Goal: Subscribe to service/newsletter

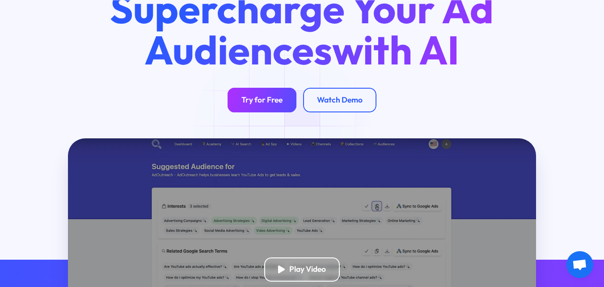
scroll to position [89, 0]
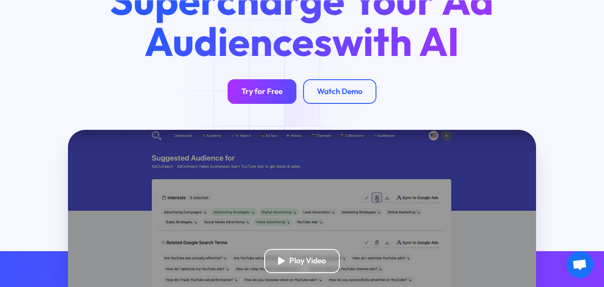
click at [272, 95] on div "Try for Free" at bounding box center [262, 92] width 41 height 10
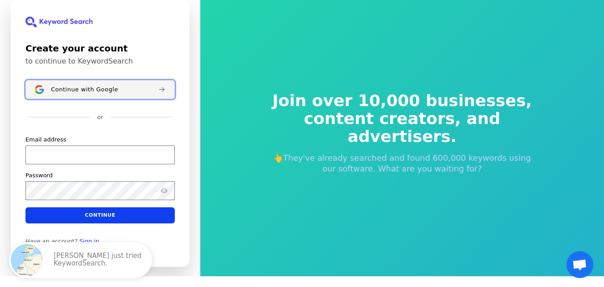
click at [97, 89] on span "Continue with Google" at bounding box center [84, 88] width 67 height 7
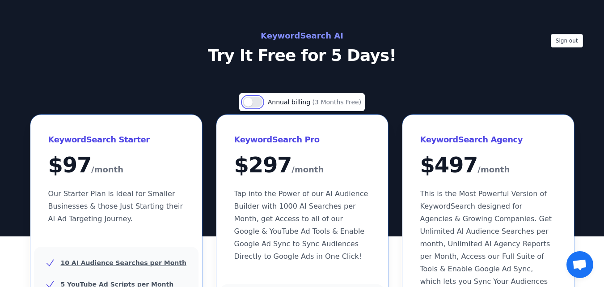
click at [255, 102] on button "Use setting" at bounding box center [253, 102] width 20 height 11
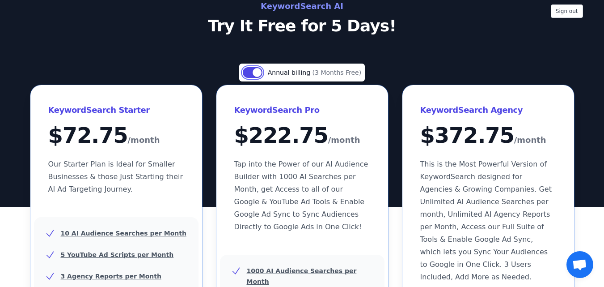
scroll to position [45, 0]
